Goal: Task Accomplishment & Management: Use online tool/utility

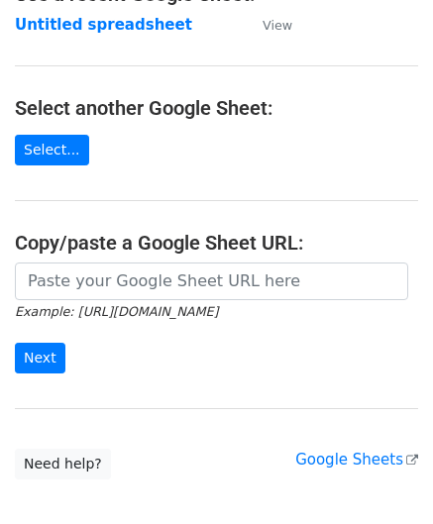
scroll to position [198, 0]
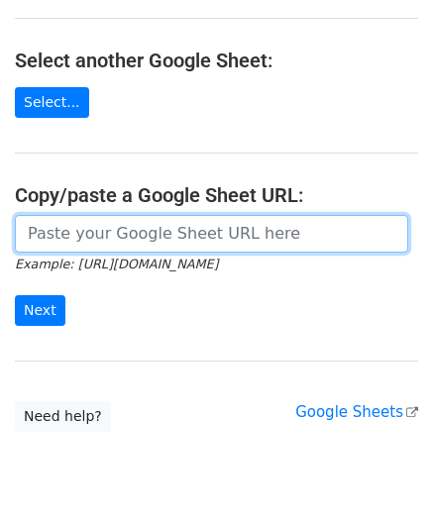
click at [93, 231] on input "url" at bounding box center [211, 234] width 393 height 38
paste input "[URL][DOMAIN_NAME]"
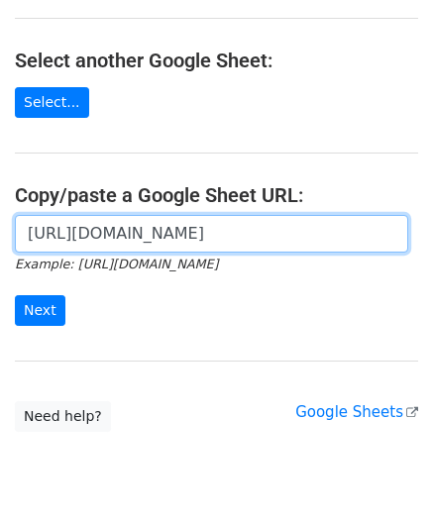
scroll to position [0, 440]
type input "[URL][DOMAIN_NAME]"
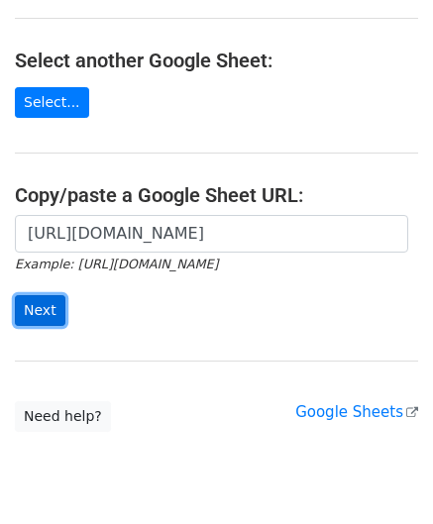
click at [55, 304] on input "Next" at bounding box center [40, 310] width 50 height 31
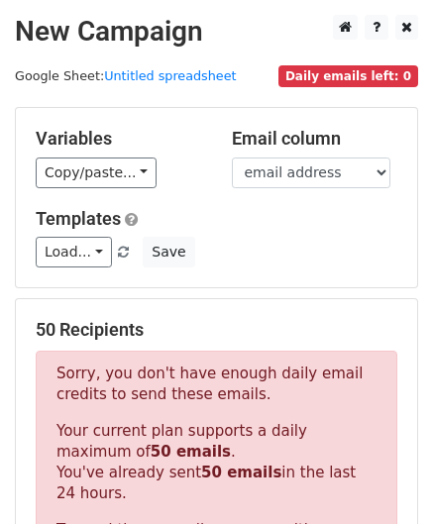
scroll to position [668, 0]
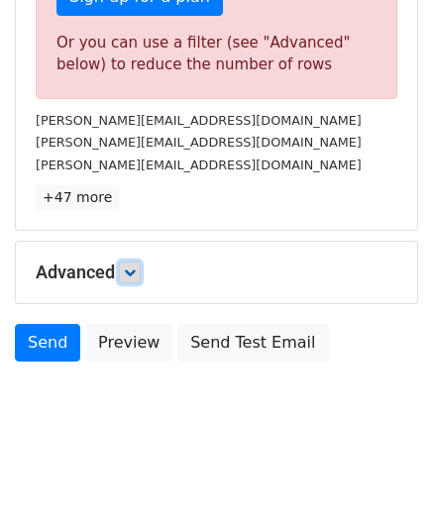
click at [135, 268] on icon at bounding box center [130, 272] width 12 height 12
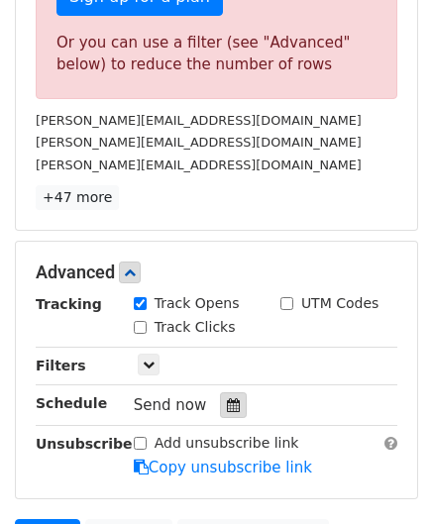
click at [227, 398] on icon at bounding box center [233, 405] width 13 height 14
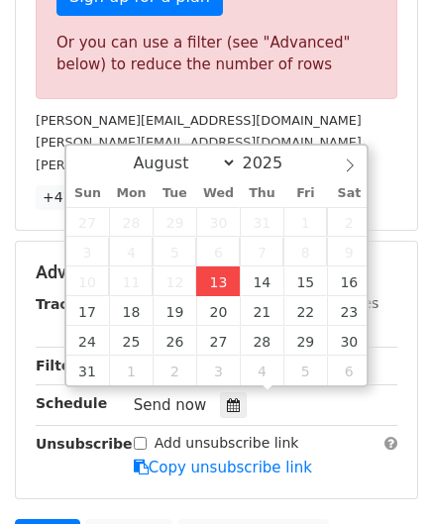
type input "2025-08-13 12:00"
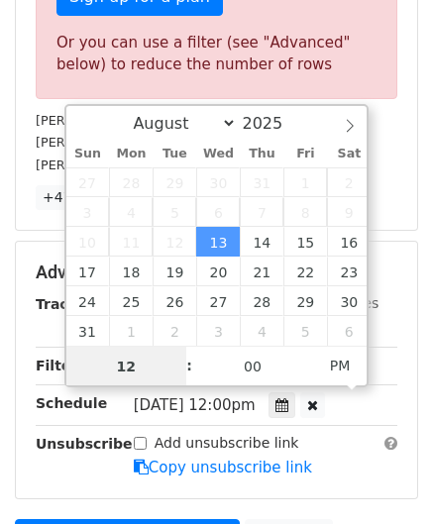
paste input "6"
type input "6"
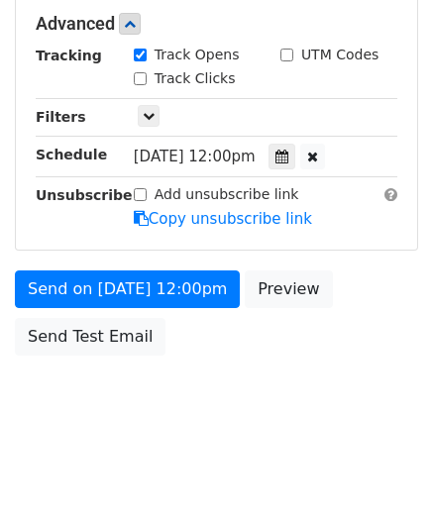
type input "2025-08-13 18:00"
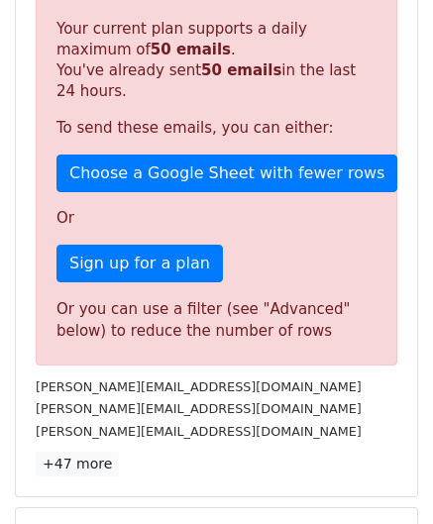
scroll to position [908, 0]
